Goal: Information Seeking & Learning: Learn about a topic

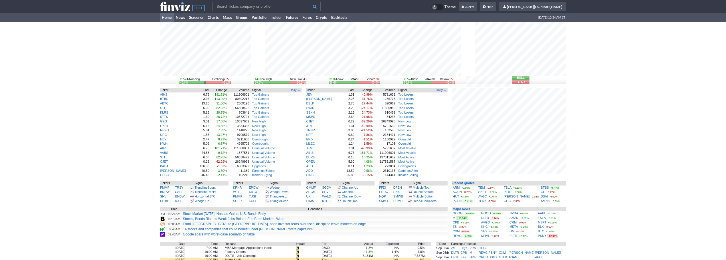
click at [244, 5] on input "text" at bounding box center [266, 6] width 108 height 9
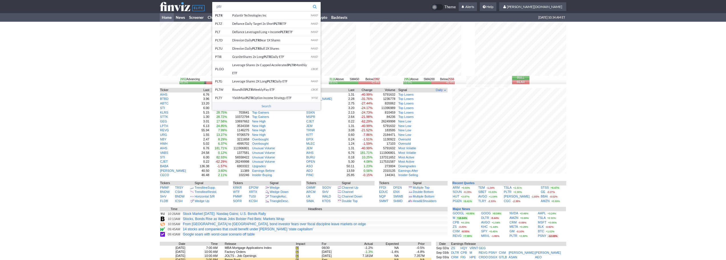
type input "pltr"
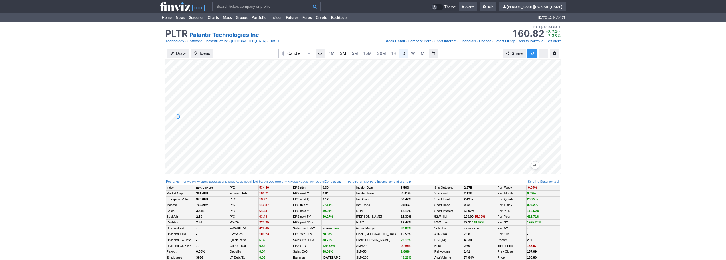
click at [341, 55] on span "3M" at bounding box center [343, 53] width 6 height 5
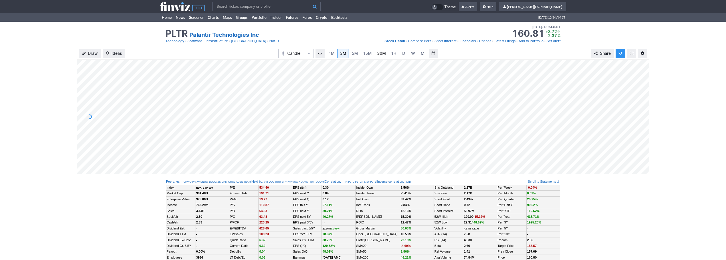
click at [375, 54] on link "30M" at bounding box center [382, 53] width 14 height 9
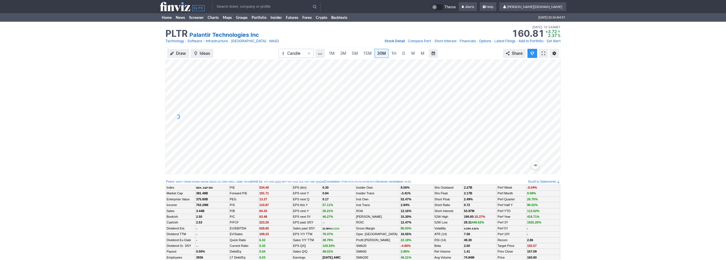
click at [540, 52] on link at bounding box center [543, 53] width 9 height 9
click at [340, 54] on span "3M" at bounding box center [343, 53] width 6 height 5
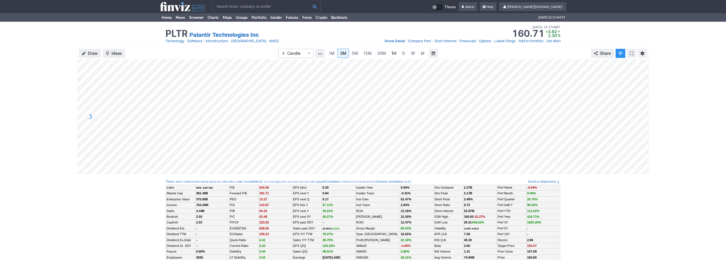
click at [392, 55] on span "1H" at bounding box center [393, 53] width 5 height 5
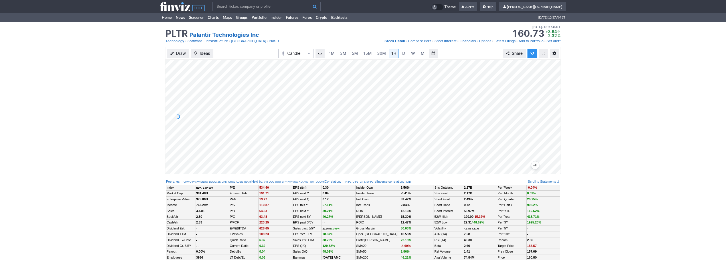
click at [544, 54] on span at bounding box center [543, 53] width 3 height 5
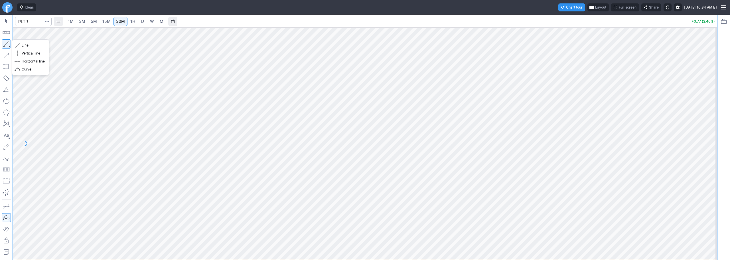
click at [4, 42] on button "button" at bounding box center [6, 43] width 9 height 9
click at [35, 22] on input "Search" at bounding box center [33, 21] width 37 height 9
type input "@es"
click at [38, 36] on span "@ES" at bounding box center [31, 33] width 18 height 5
click at [29, 19] on input "Search" at bounding box center [33, 21] width 37 height 9
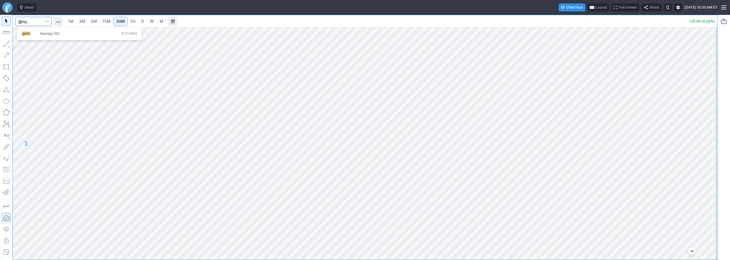
type input "@nq"
click at [29, 20] on input "Search" at bounding box center [33, 21] width 37 height 9
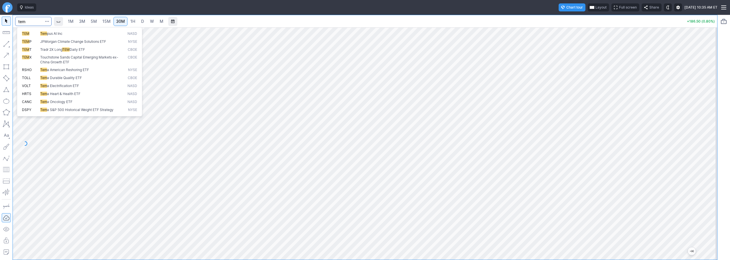
type input "tem"
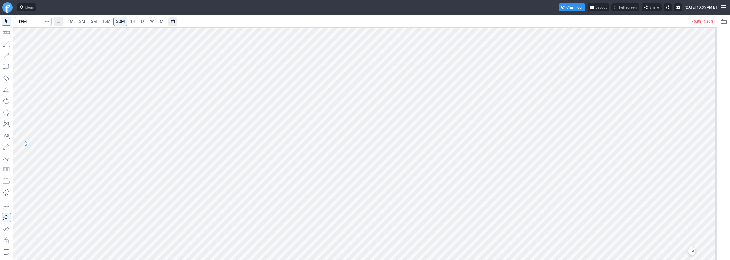
click at [87, 19] on link "3M" at bounding box center [81, 21] width 11 height 9
click at [135, 21] on span "1H" at bounding box center [132, 21] width 5 height 5
click at [12, 6] on link "Finviz.com" at bounding box center [7, 7] width 10 height 10
click at [21, 46] on button "Line" at bounding box center [30, 45] width 33 height 8
click at [31, 22] on input "Search" at bounding box center [33, 21] width 37 height 9
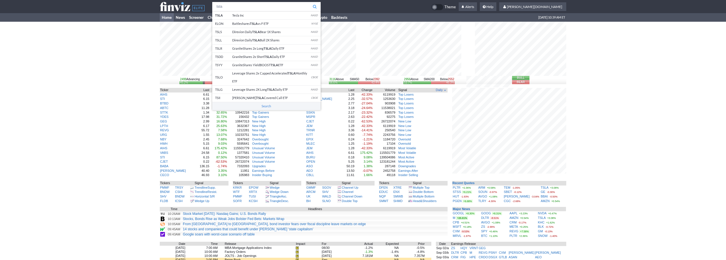
type input "tsla"
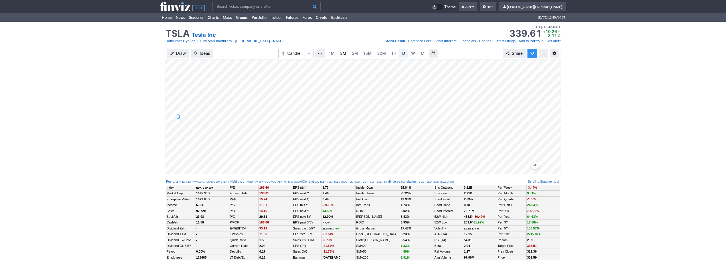
click at [342, 52] on span "3M" at bounding box center [343, 53] width 6 height 5
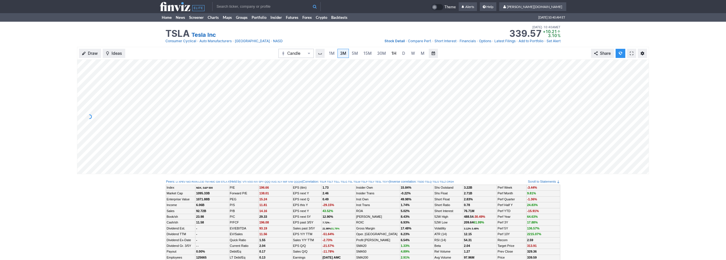
click at [392, 55] on span "1H" at bounding box center [393, 53] width 5 height 5
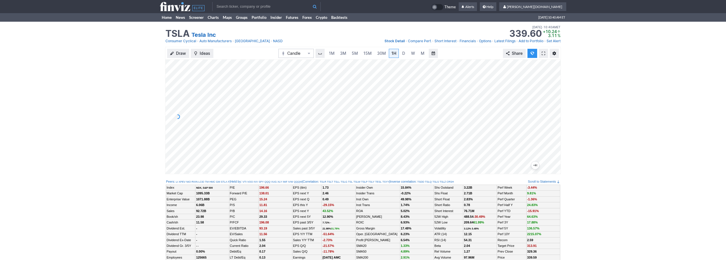
click at [220, 6] on input "text" at bounding box center [266, 6] width 108 height 9
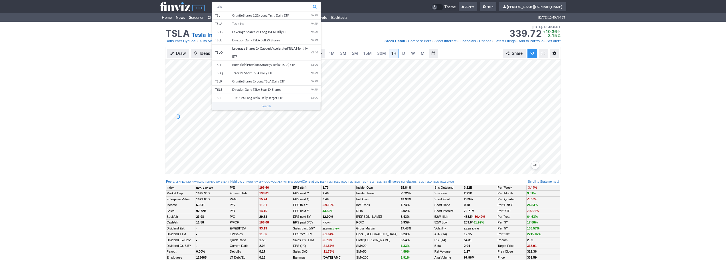
type input "tsls"
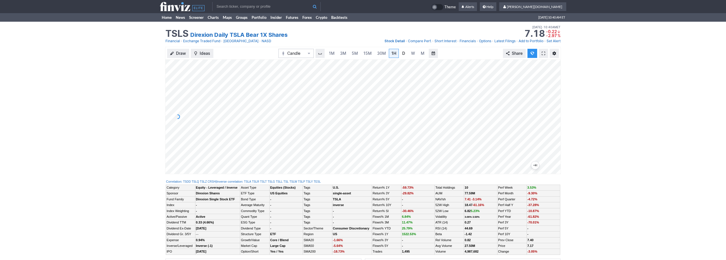
click at [405, 54] on span "D" at bounding box center [404, 53] width 4 height 6
click at [149, 73] on div "Draw Ideas Candle 1M 3M 5M 15M 30M 1H D W M Share" at bounding box center [363, 113] width 726 height 132
click at [343, 54] on span "3M" at bounding box center [343, 53] width 6 height 5
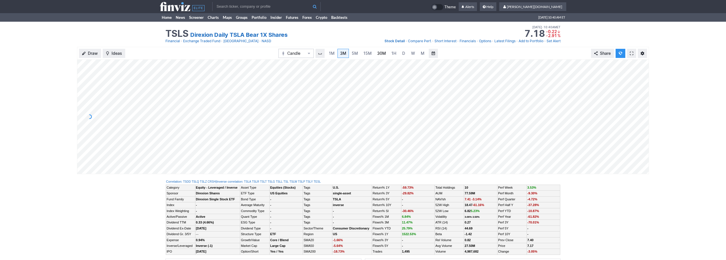
click at [377, 54] on span "30M" at bounding box center [381, 53] width 9 height 5
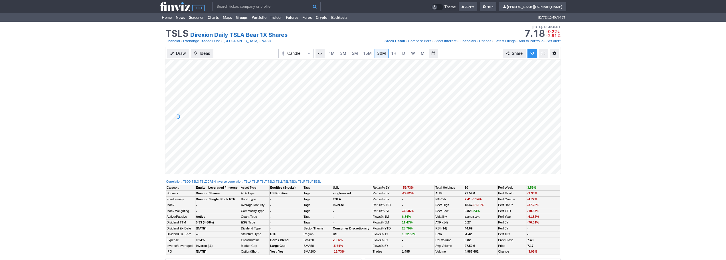
click at [226, 2] on input "text" at bounding box center [266, 6] width 108 height 9
type input "tslq"
click at [239, 6] on input "text" at bounding box center [266, 6] width 108 height 9
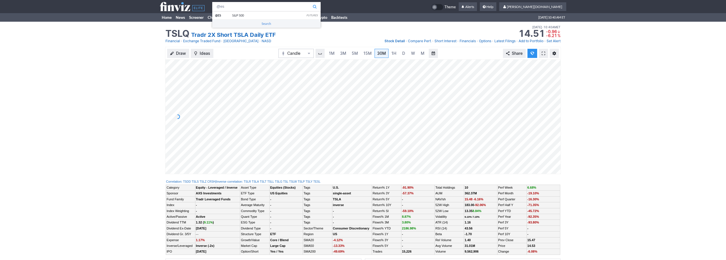
type input "@es"
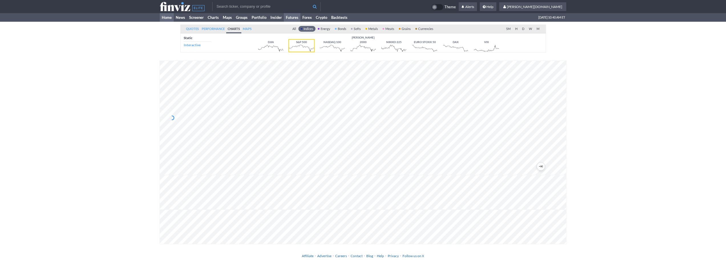
click at [163, 19] on link "Home" at bounding box center [167, 17] width 14 height 9
